Goal: Task Accomplishment & Management: Complete application form

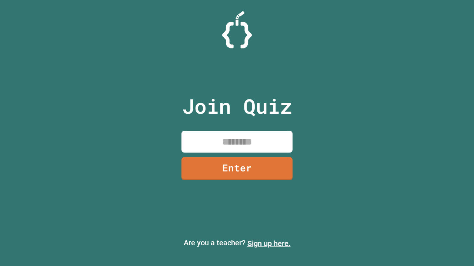
click at [269, 244] on link "Sign up here." at bounding box center [268, 243] width 43 height 9
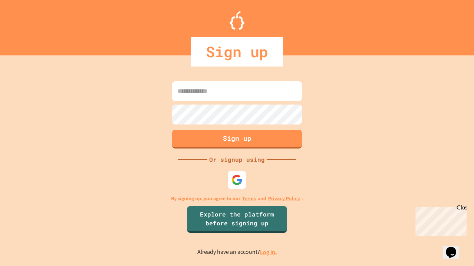
click at [269, 252] on link "Log in." at bounding box center [268, 253] width 17 height 8
